Goal: Browse casually: Explore the website without a specific task or goal

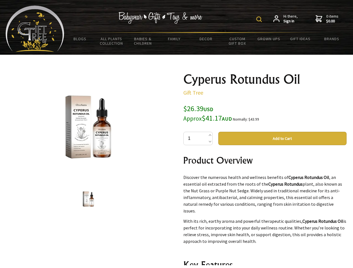
click at [260, 19] on img at bounding box center [259, 19] width 6 height 6
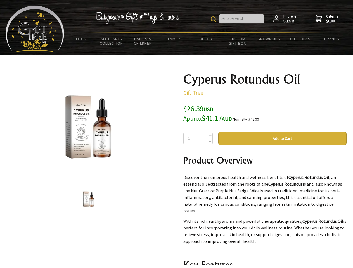
click at [88, 127] on img at bounding box center [88, 126] width 87 height 87
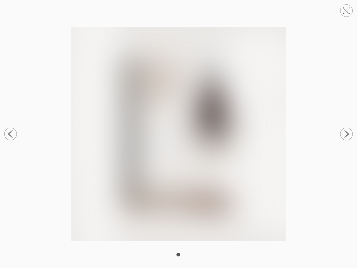
click at [282, 139] on img at bounding box center [178, 134] width 357 height 214
